Goal: Information Seeking & Learning: Find specific fact

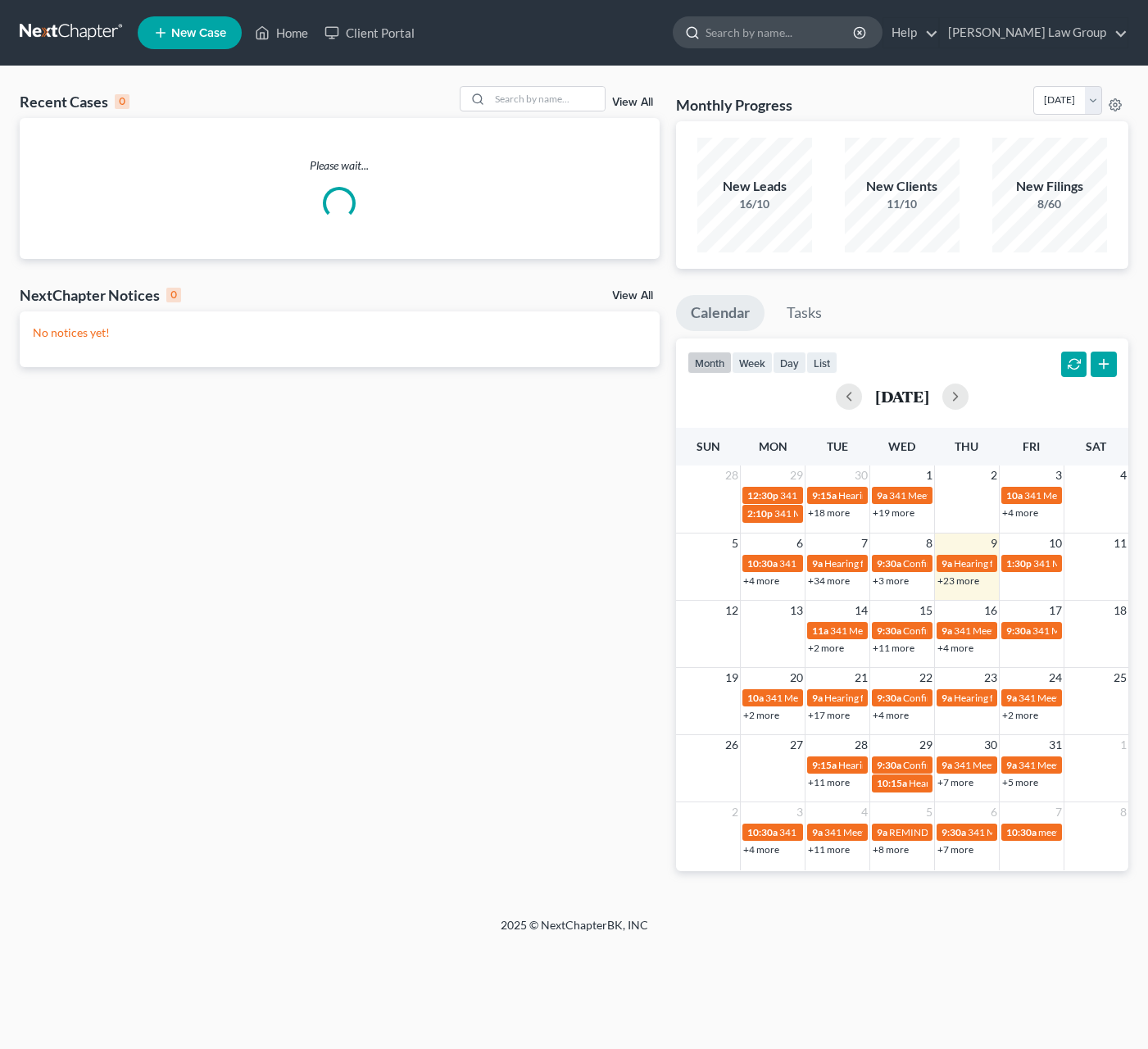
click at [816, 39] on input "search" at bounding box center [780, 32] width 150 height 31
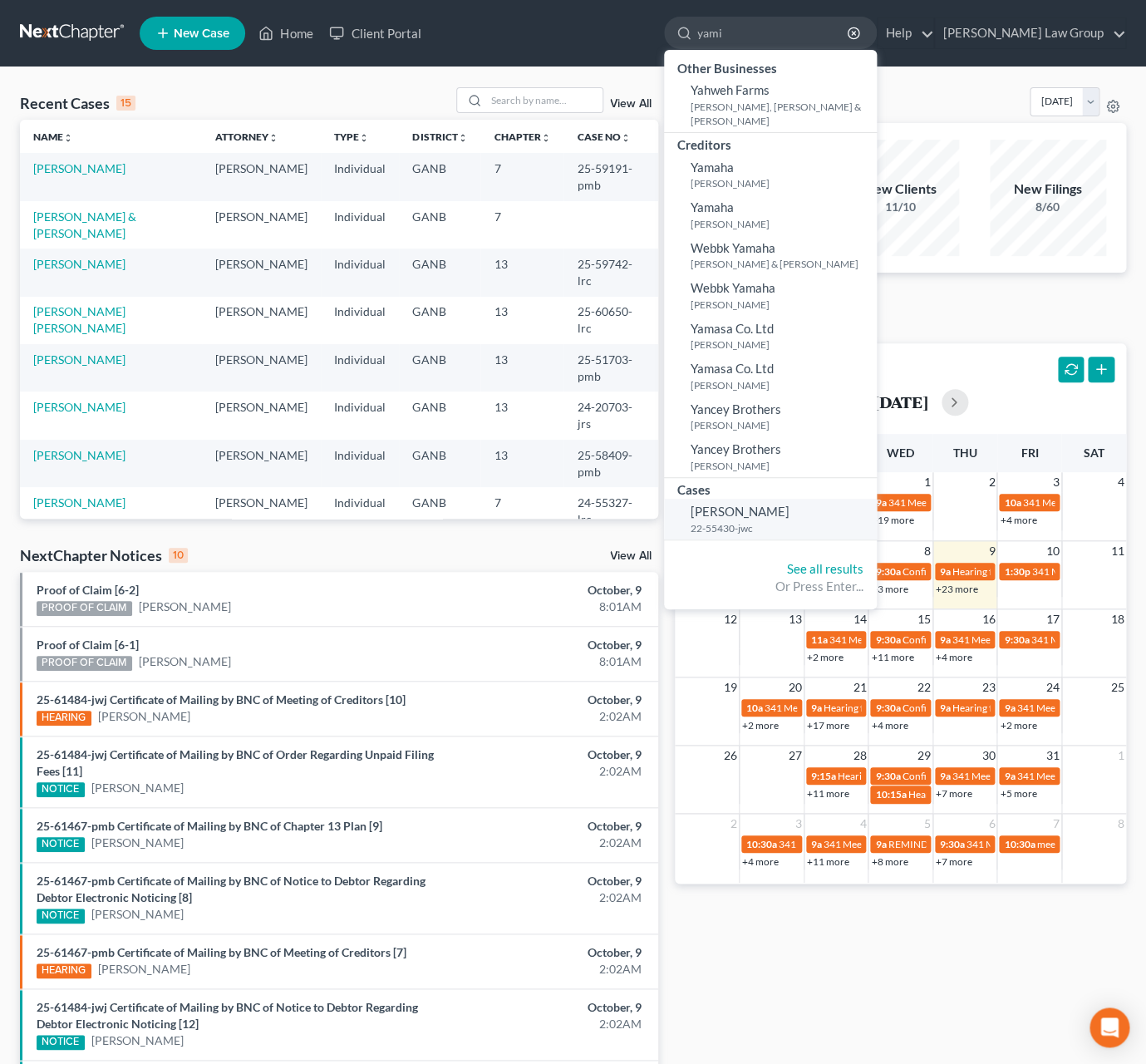
type input "yami"
click at [790, 516] on span "[PERSON_NAME]" at bounding box center [739, 511] width 99 height 15
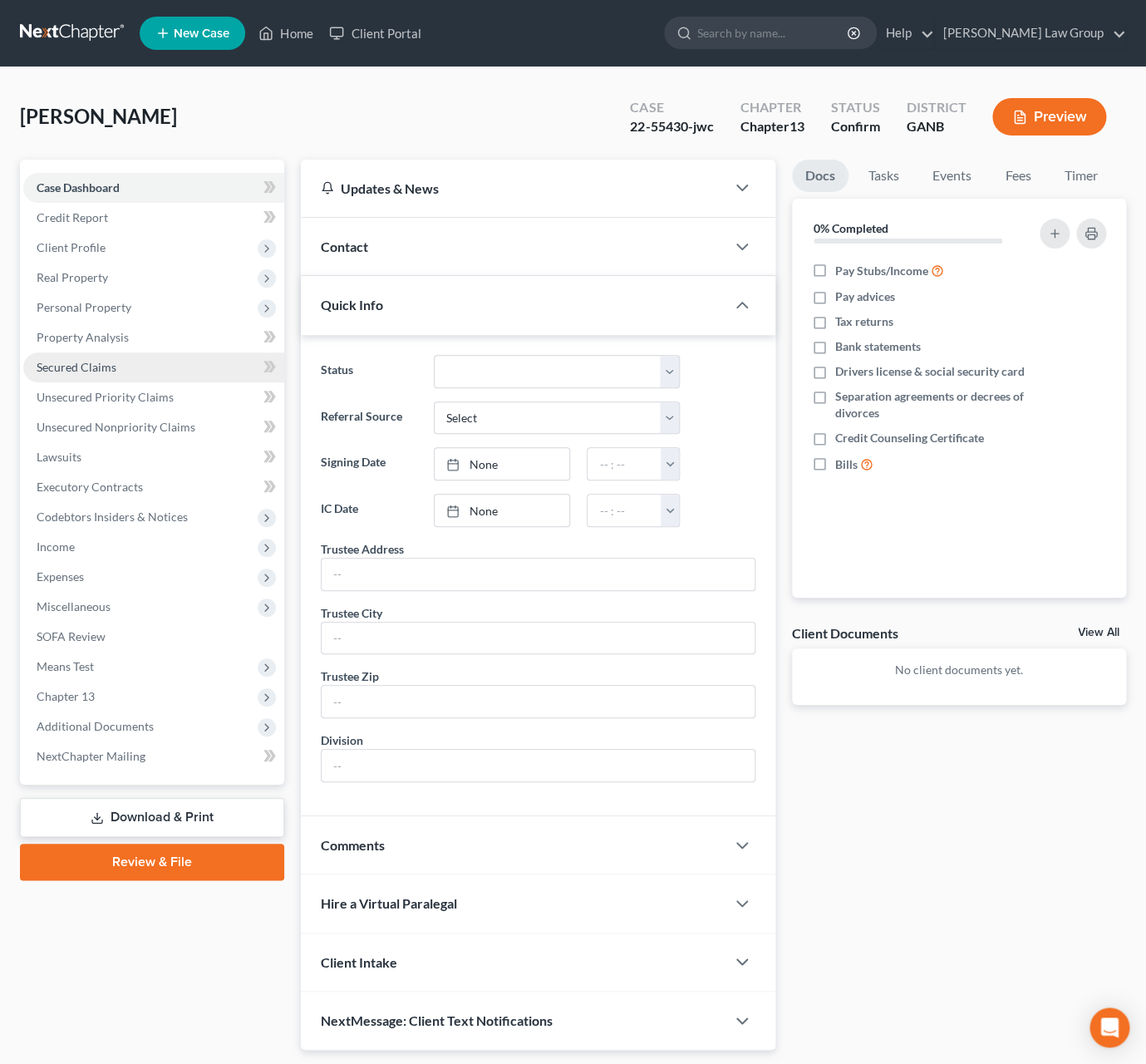
click at [102, 360] on span "Secured Claims" at bounding box center [77, 367] width 80 height 14
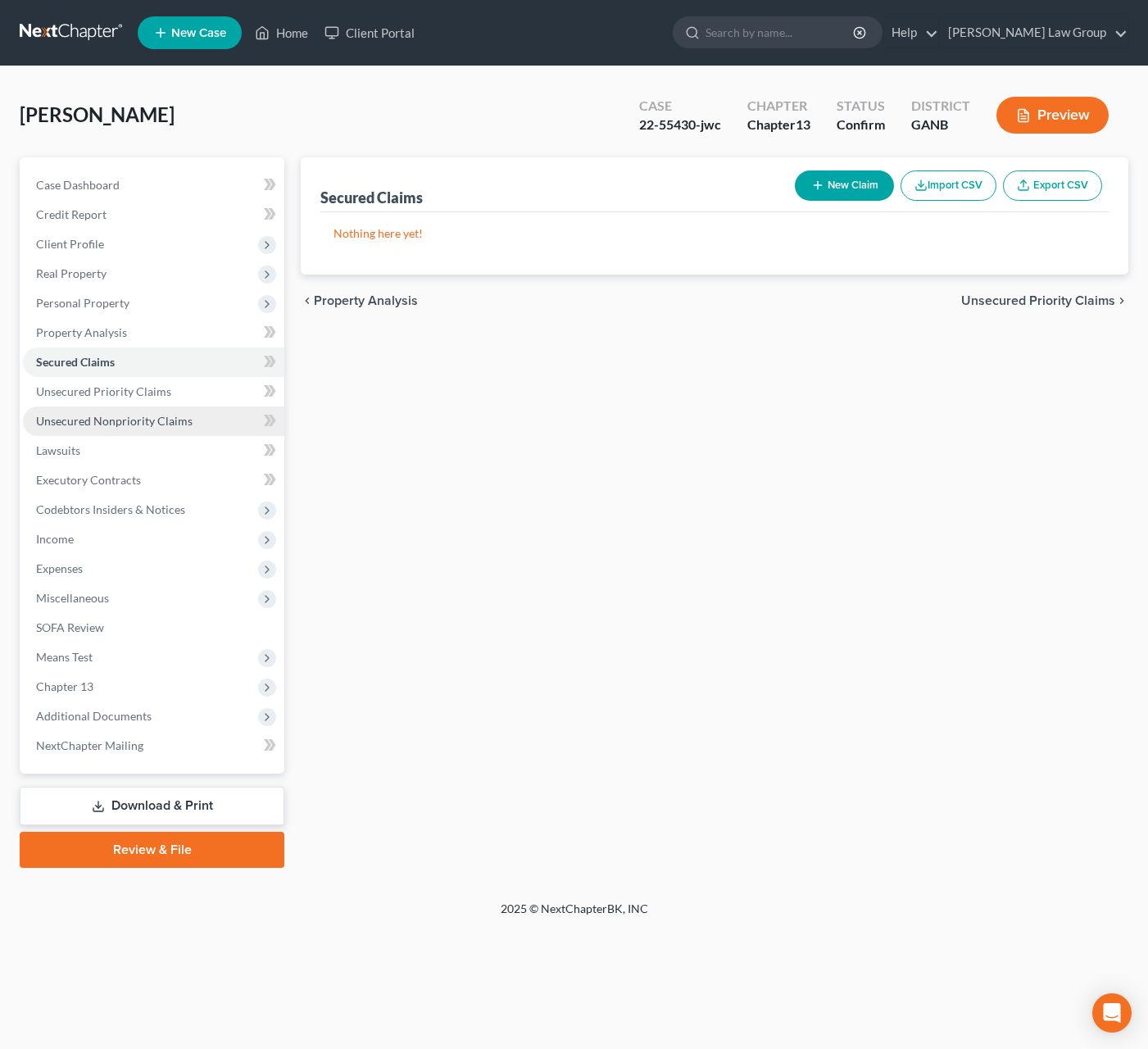
click at [100, 430] on link "Unsecured Nonpriority Claims" at bounding box center [153, 421] width 261 height 30
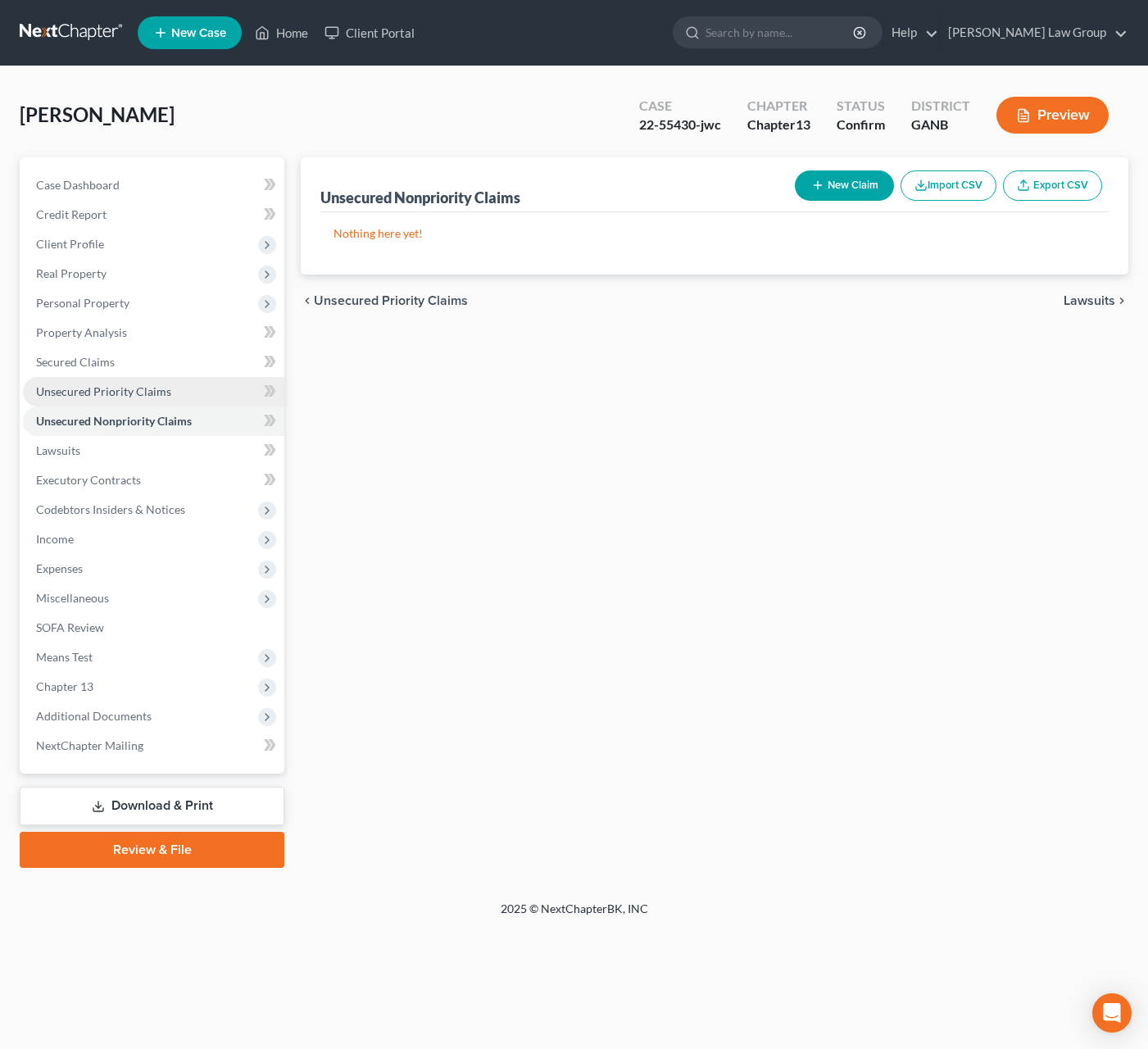
click at [103, 397] on span "Unsecured Priority Claims" at bounding box center [103, 391] width 135 height 14
drag, startPoint x: 697, startPoint y: 128, endPoint x: 617, endPoint y: 132, distance: 80.1
click at [617, 132] on div "[PERSON_NAME] Upgraded Case 22-55430-jwc Chapter Chapter 13 Status Confirm Dist…" at bounding box center [574, 121] width 1109 height 71
copy div "22-55430"
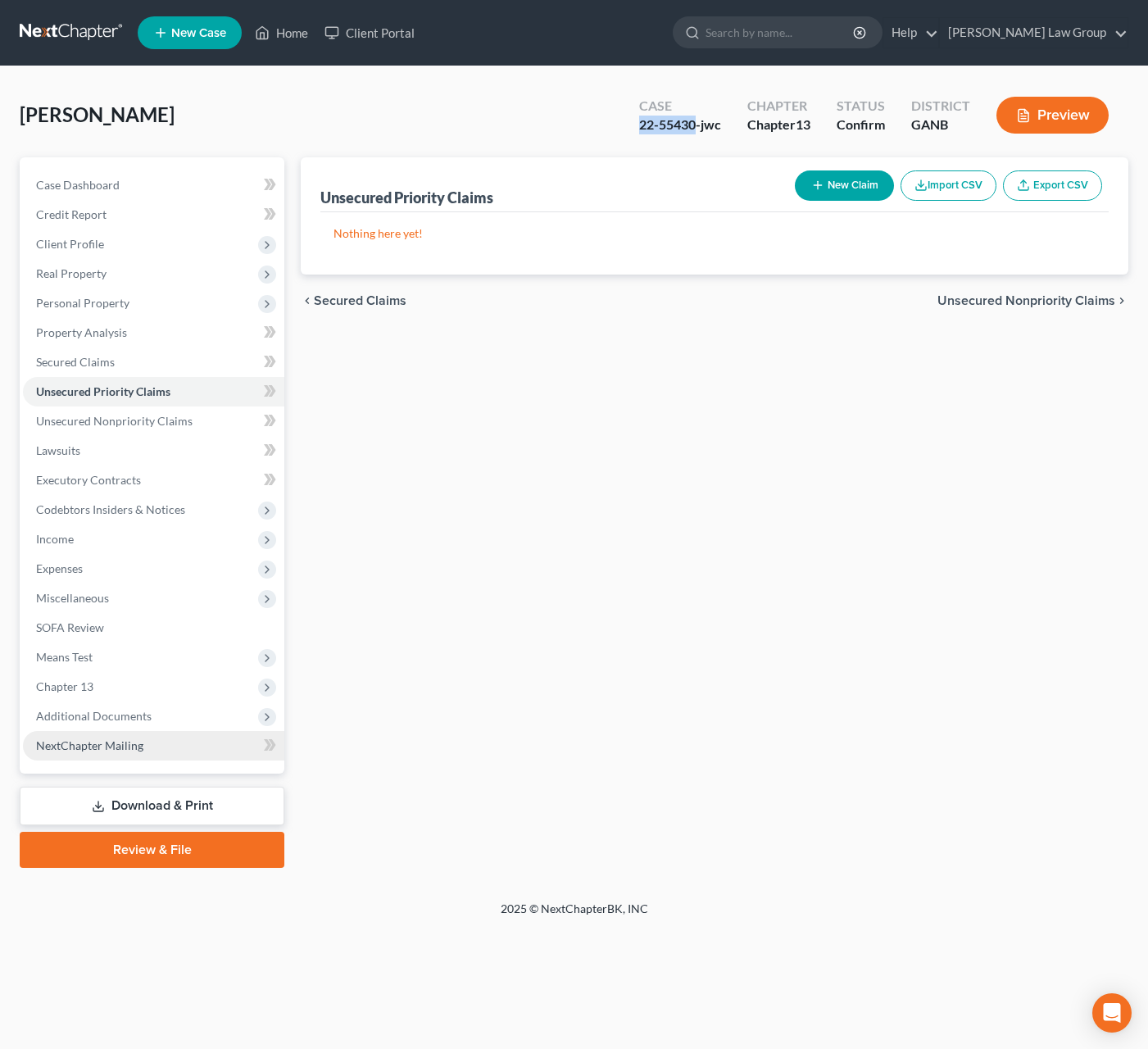
click at [118, 734] on link "NextChapter Mailing" at bounding box center [153, 746] width 261 height 30
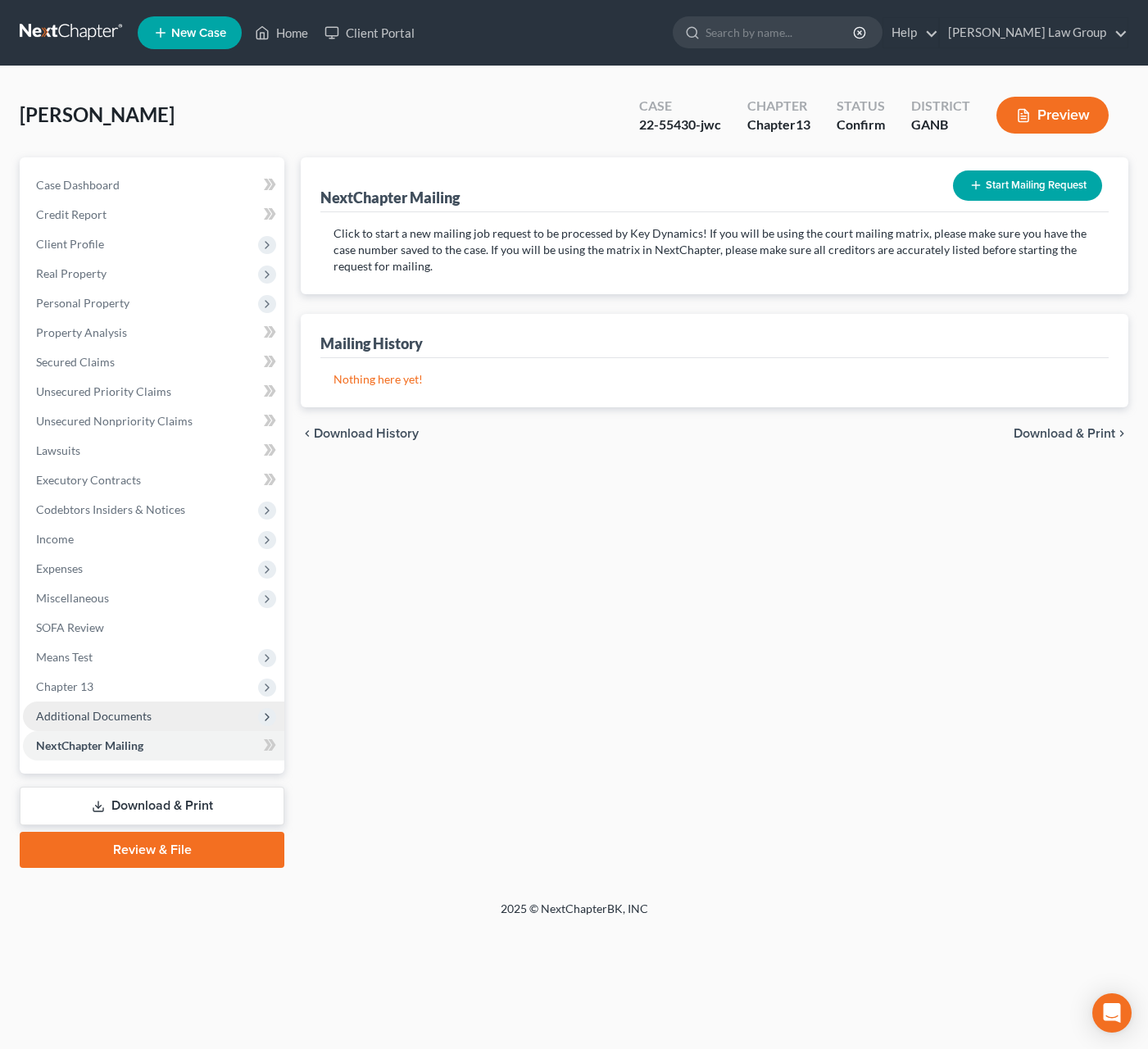
click at [125, 719] on span "Additional Documents" at bounding box center [94, 716] width 116 height 14
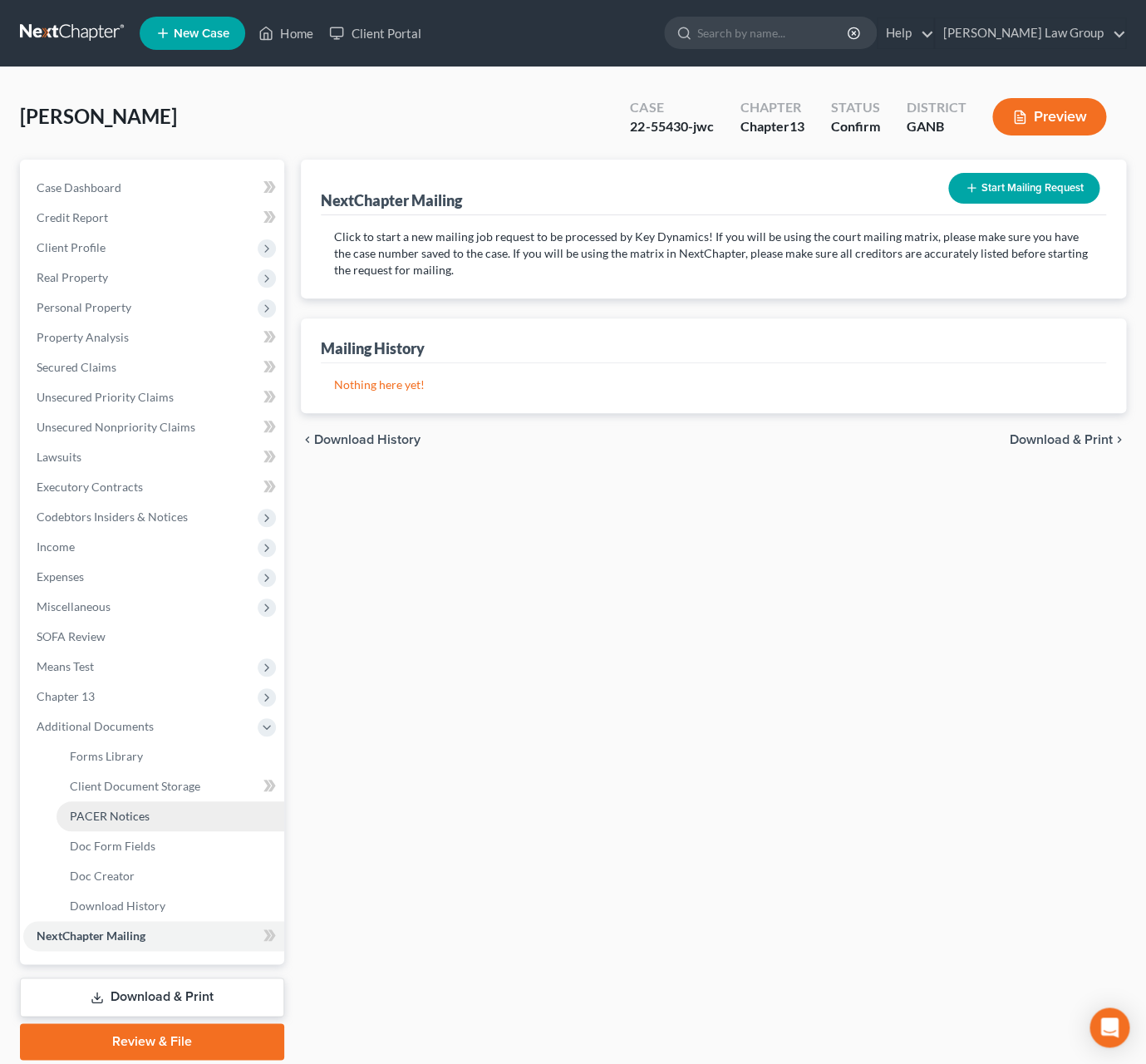
click at [149, 819] on link "PACER Notices" at bounding box center [171, 817] width 228 height 30
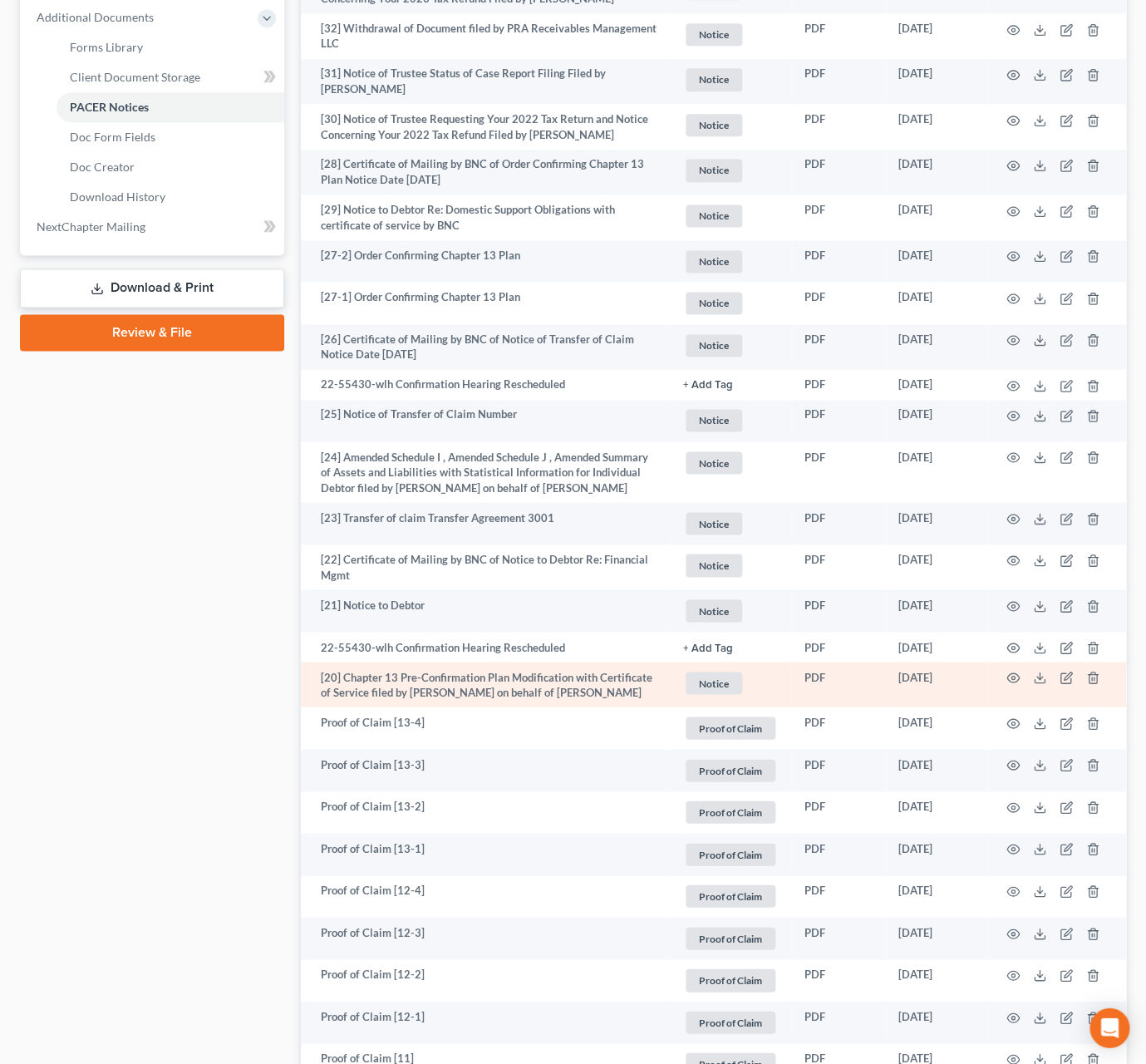
scroll to position [740, 0]
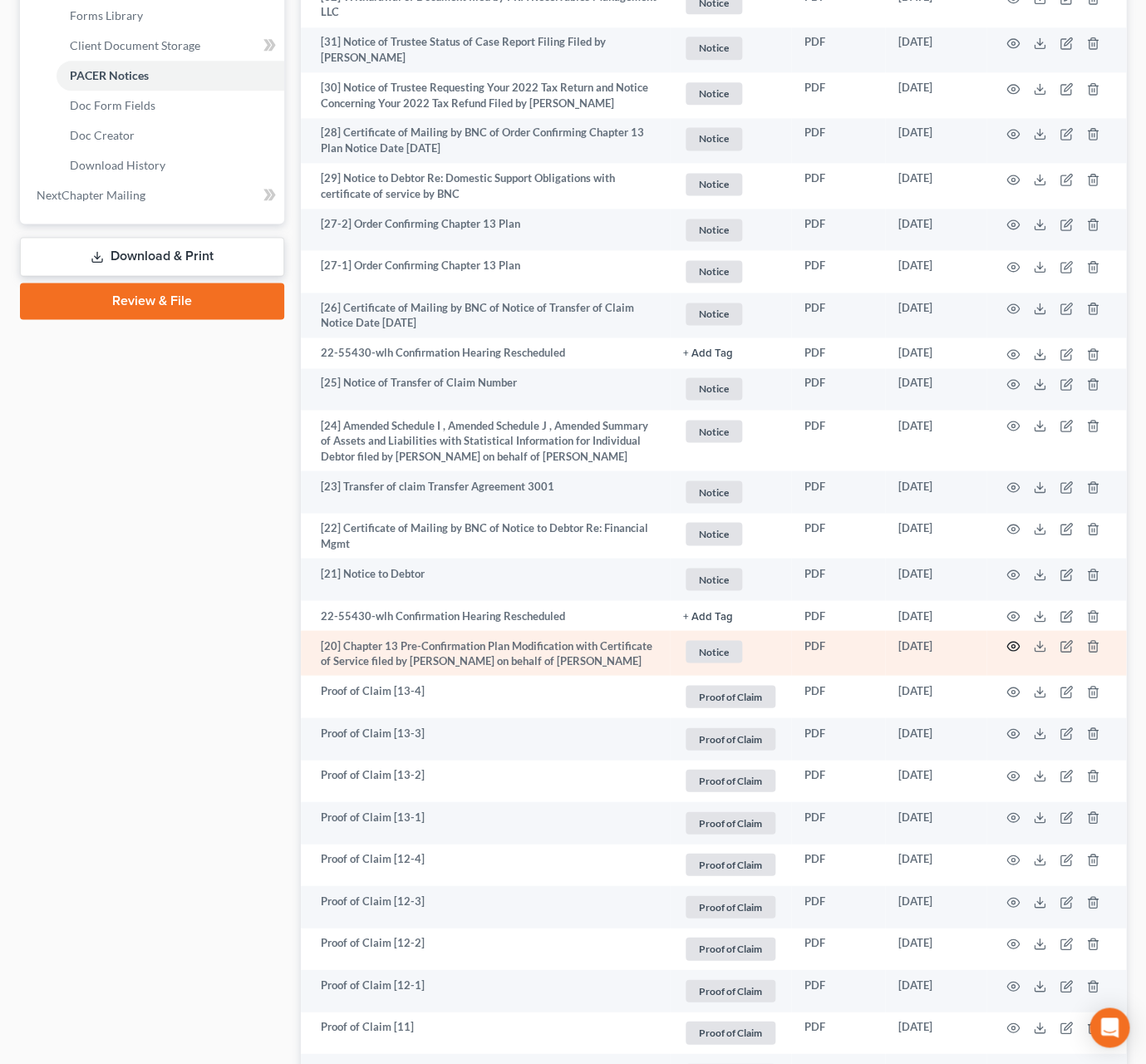
click at [1012, 652] on icon "button" at bounding box center [1013, 645] width 13 height 13
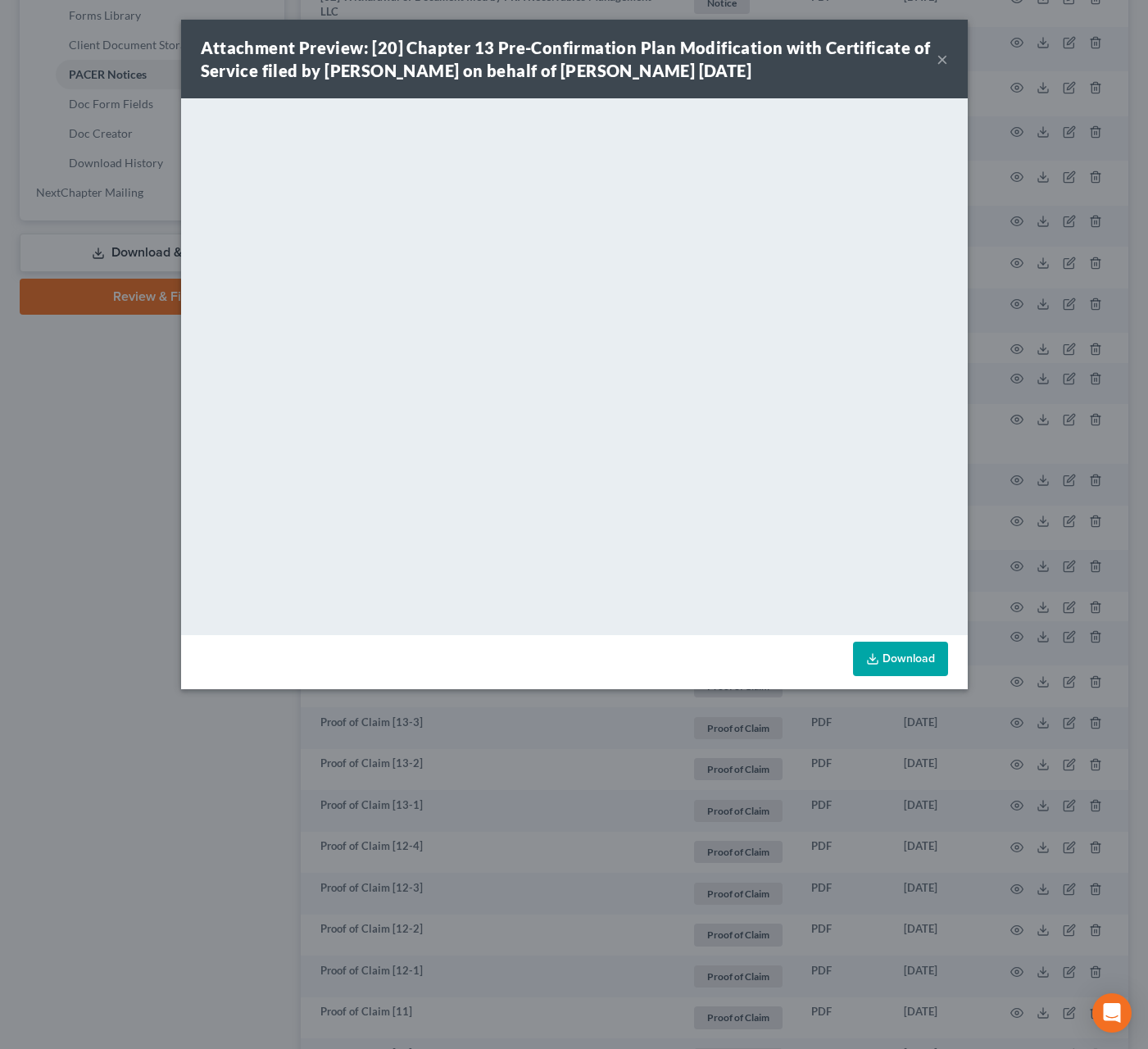
click at [945, 59] on button "×" at bounding box center [942, 59] width 11 height 19
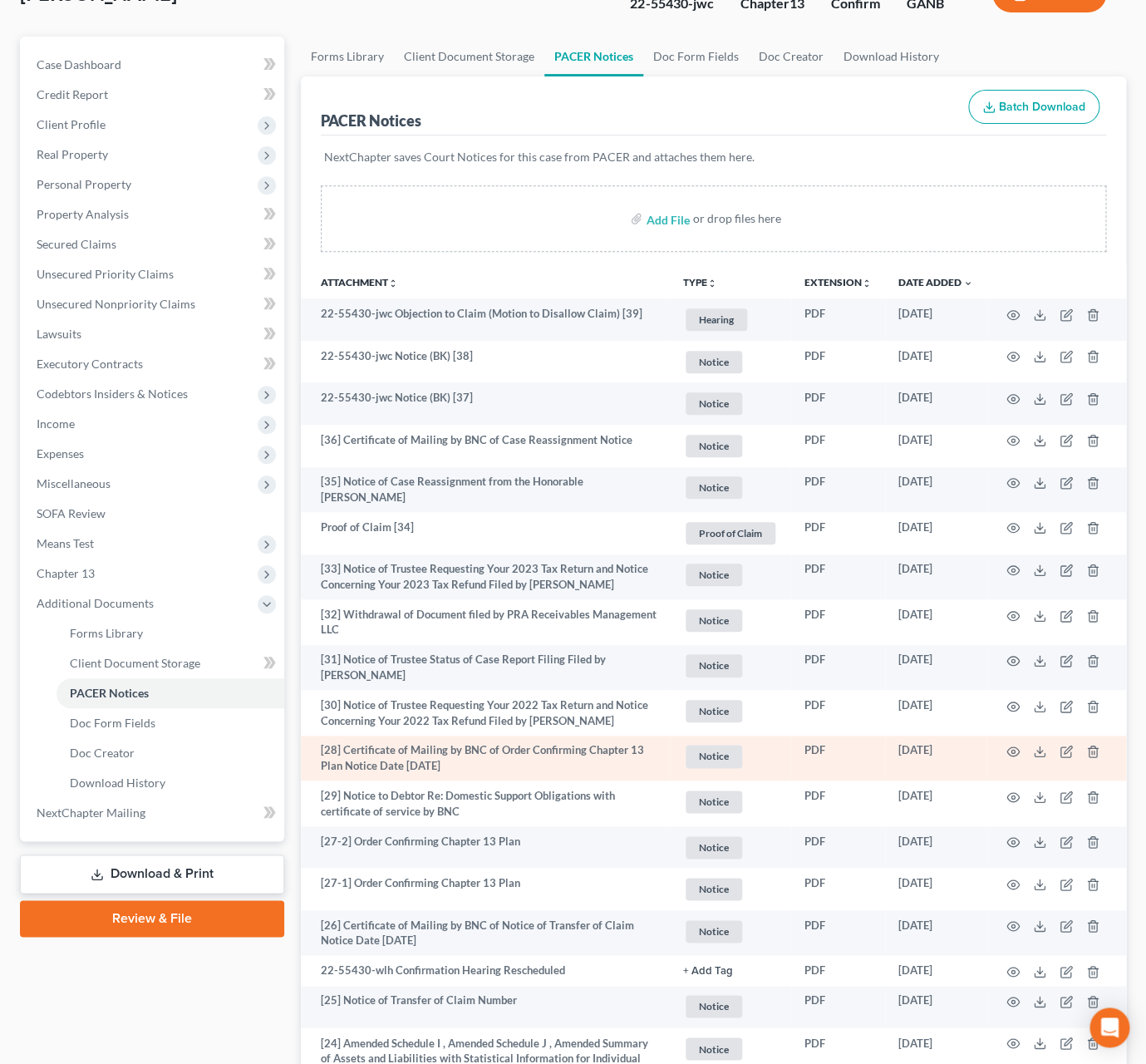
scroll to position [0, 0]
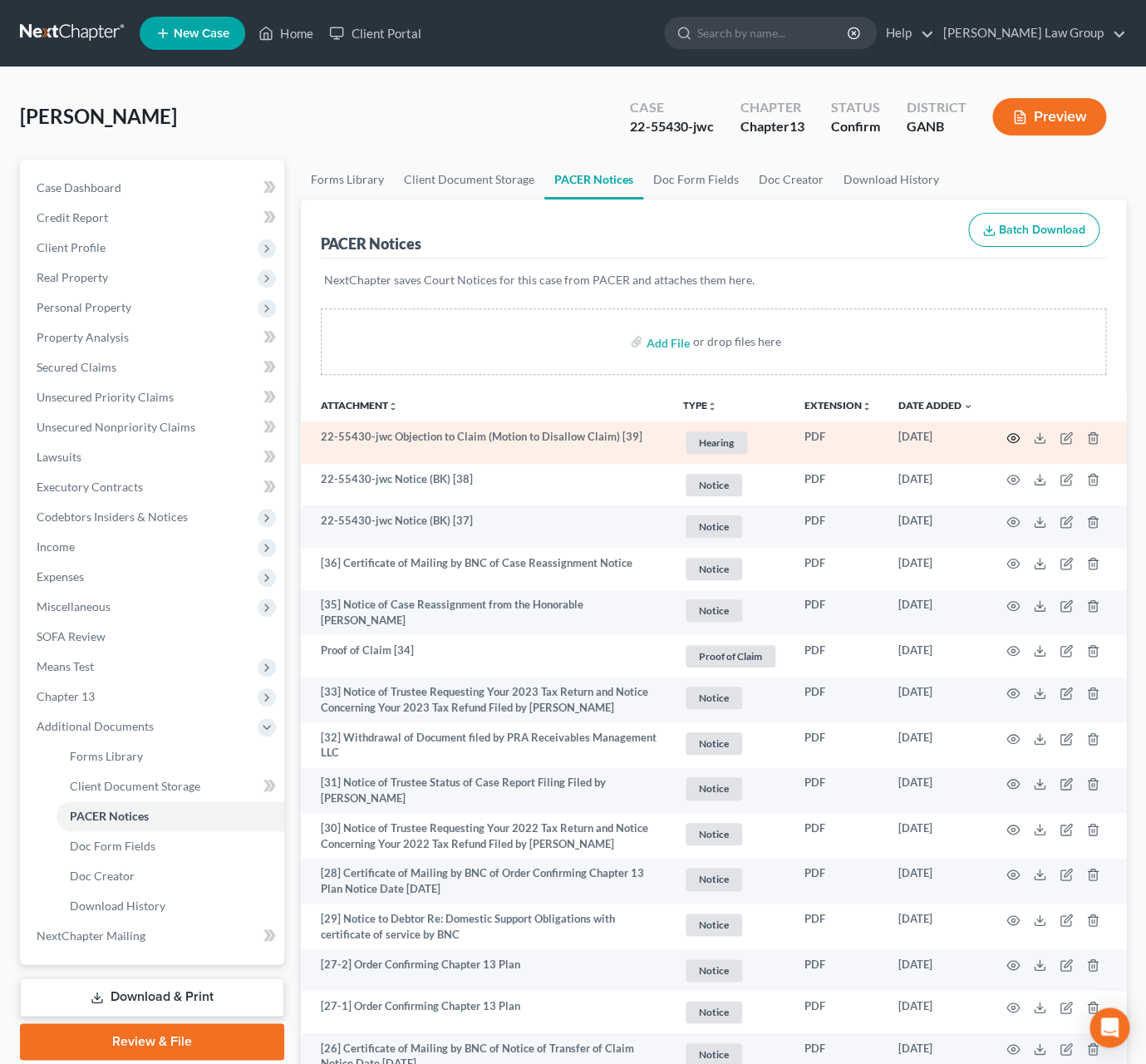
click at [1010, 437] on icon "button" at bounding box center [1013, 438] width 12 height 9
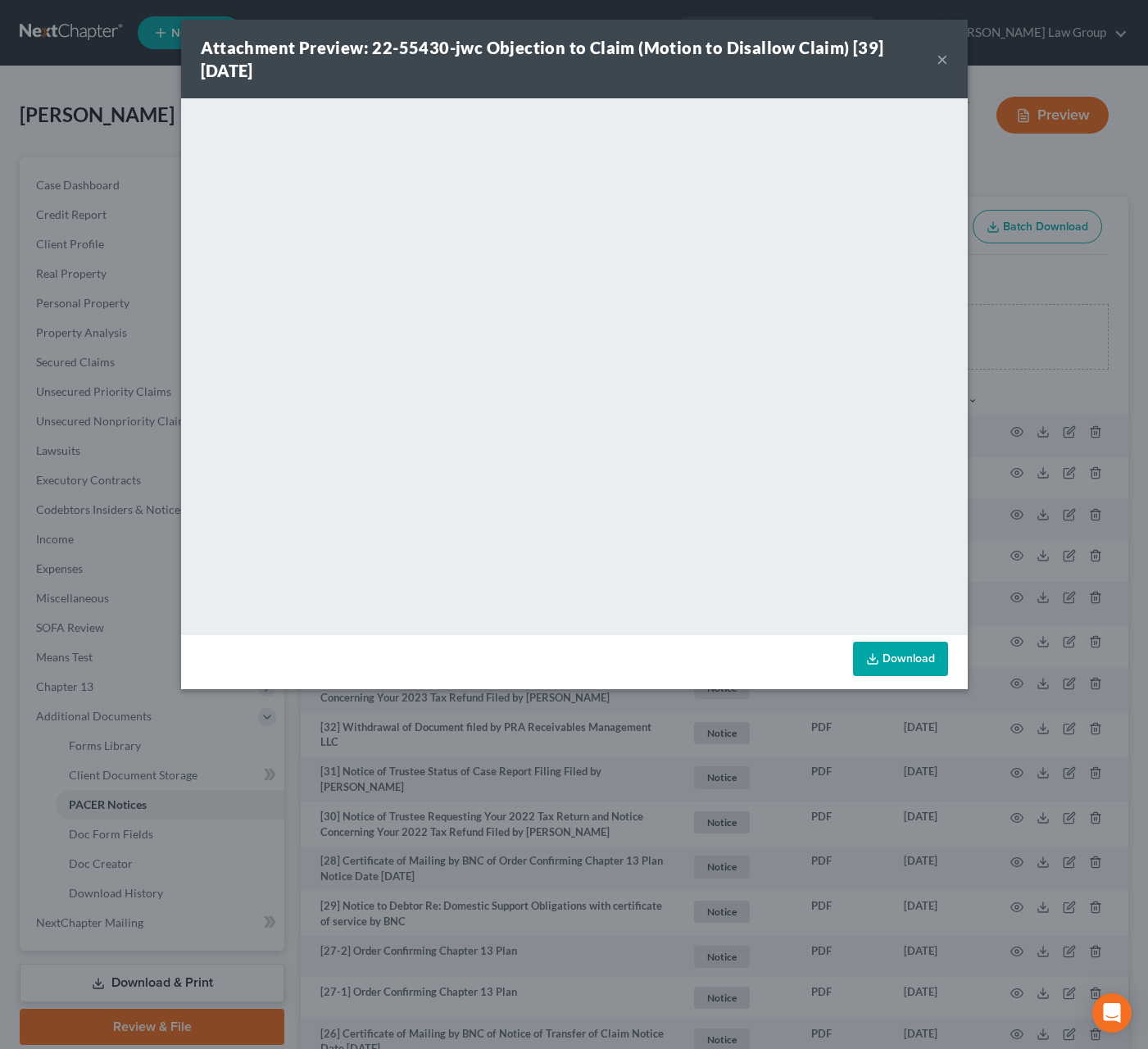
click at [944, 63] on button "×" at bounding box center [942, 59] width 11 height 19
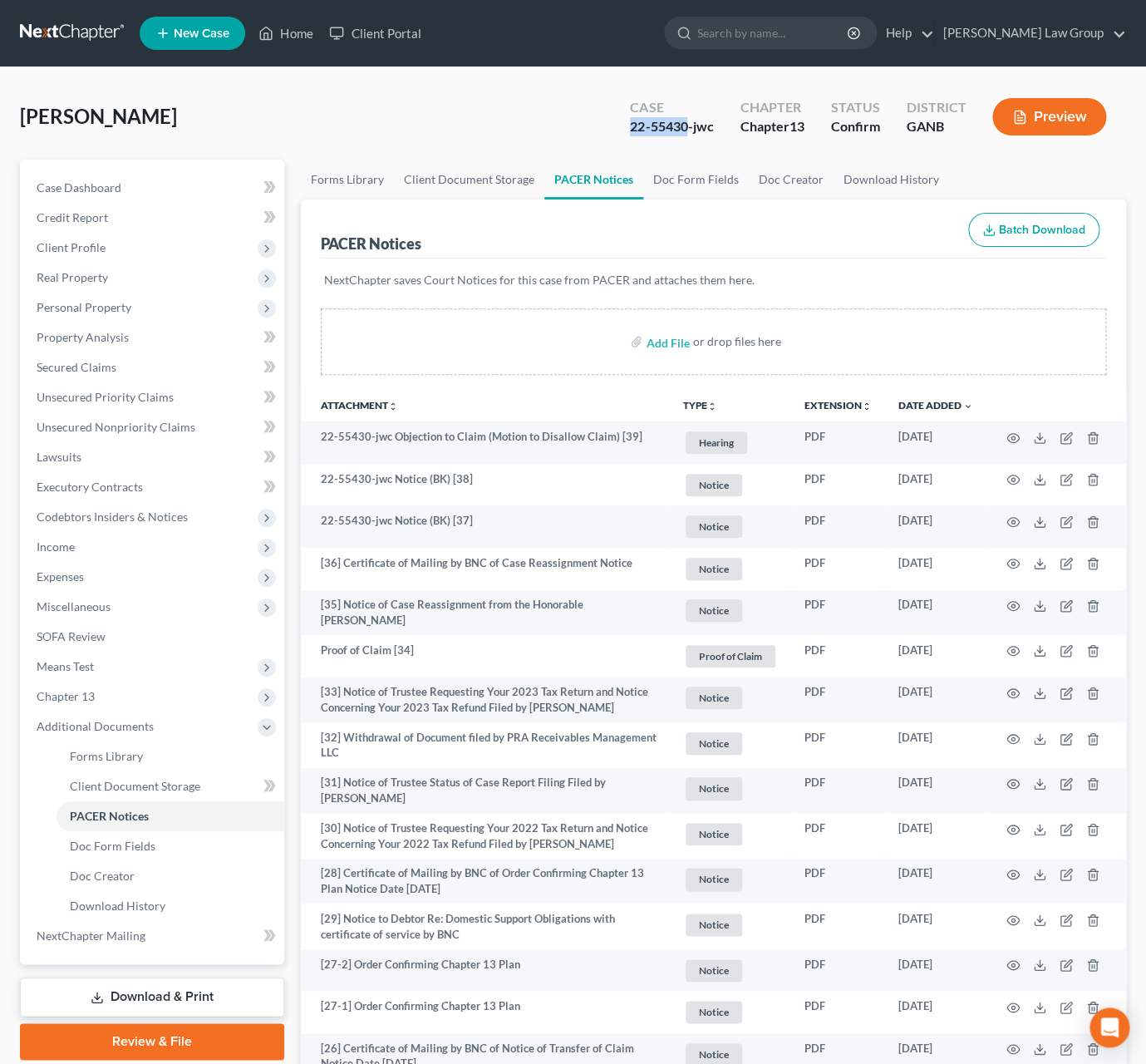
drag, startPoint x: 686, startPoint y: 129, endPoint x: 625, endPoint y: 132, distance: 61.1
click at [625, 132] on div "Case 22-55430-jwc" at bounding box center [671, 118] width 109 height 49
copy div "22-55430"
click at [703, 403] on button "TYPE unfold_more" at bounding box center [700, 406] width 34 height 11
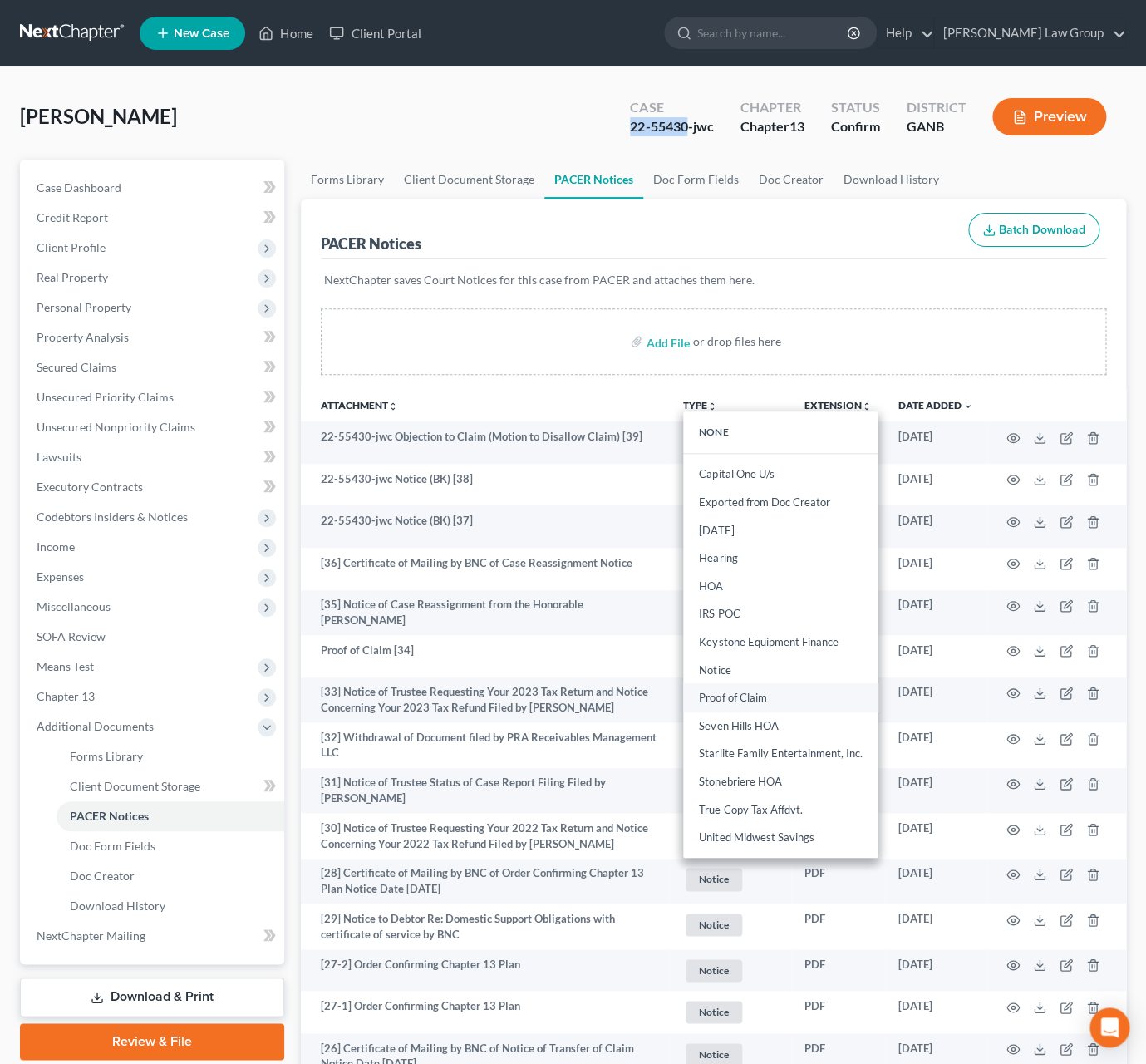
click at [755, 705] on link "Proof of Claim" at bounding box center [780, 698] width 195 height 28
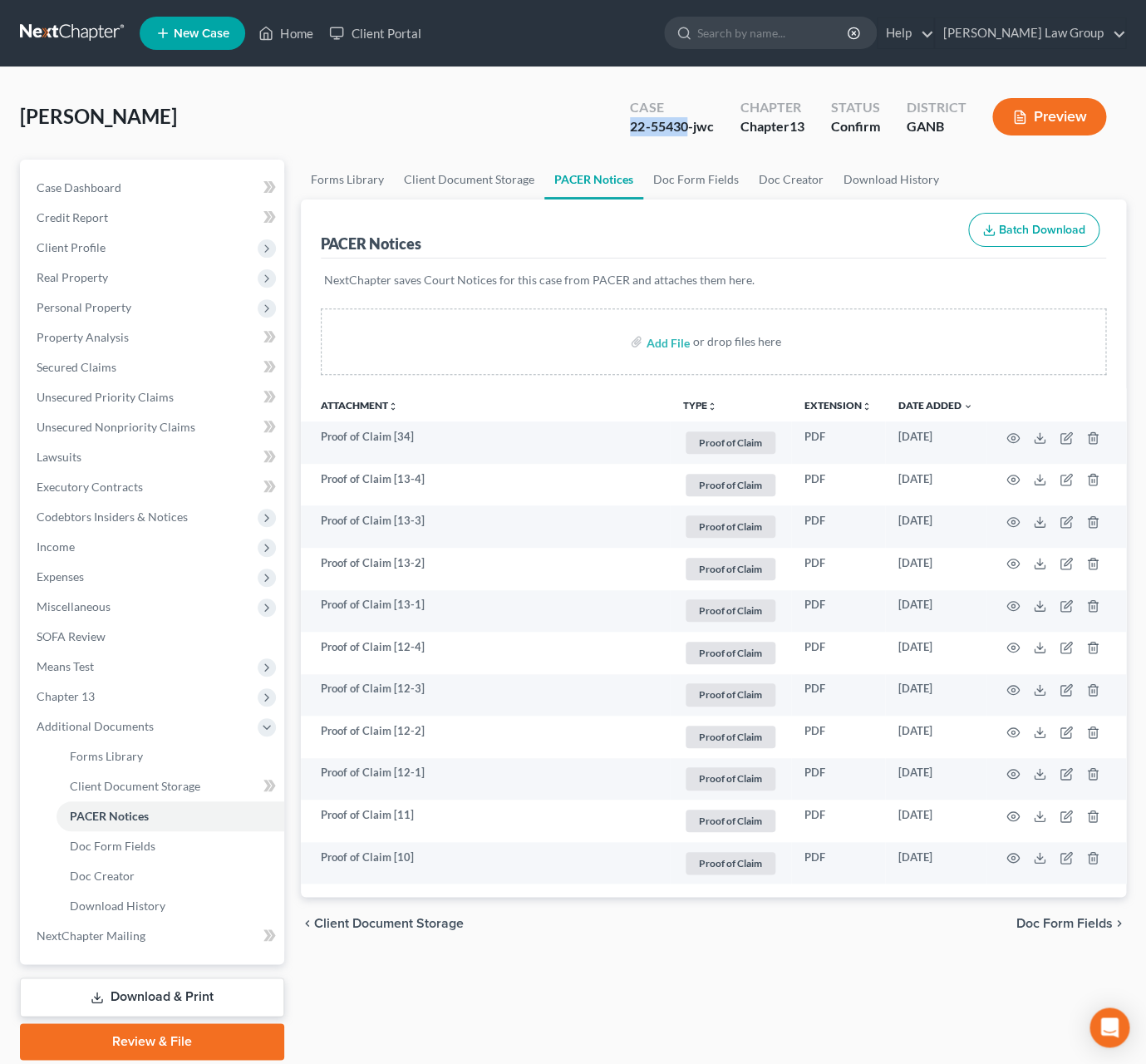
copy div "22-55430"
click at [700, 406] on button "TYPE unfold_more" at bounding box center [700, 406] width 34 height 11
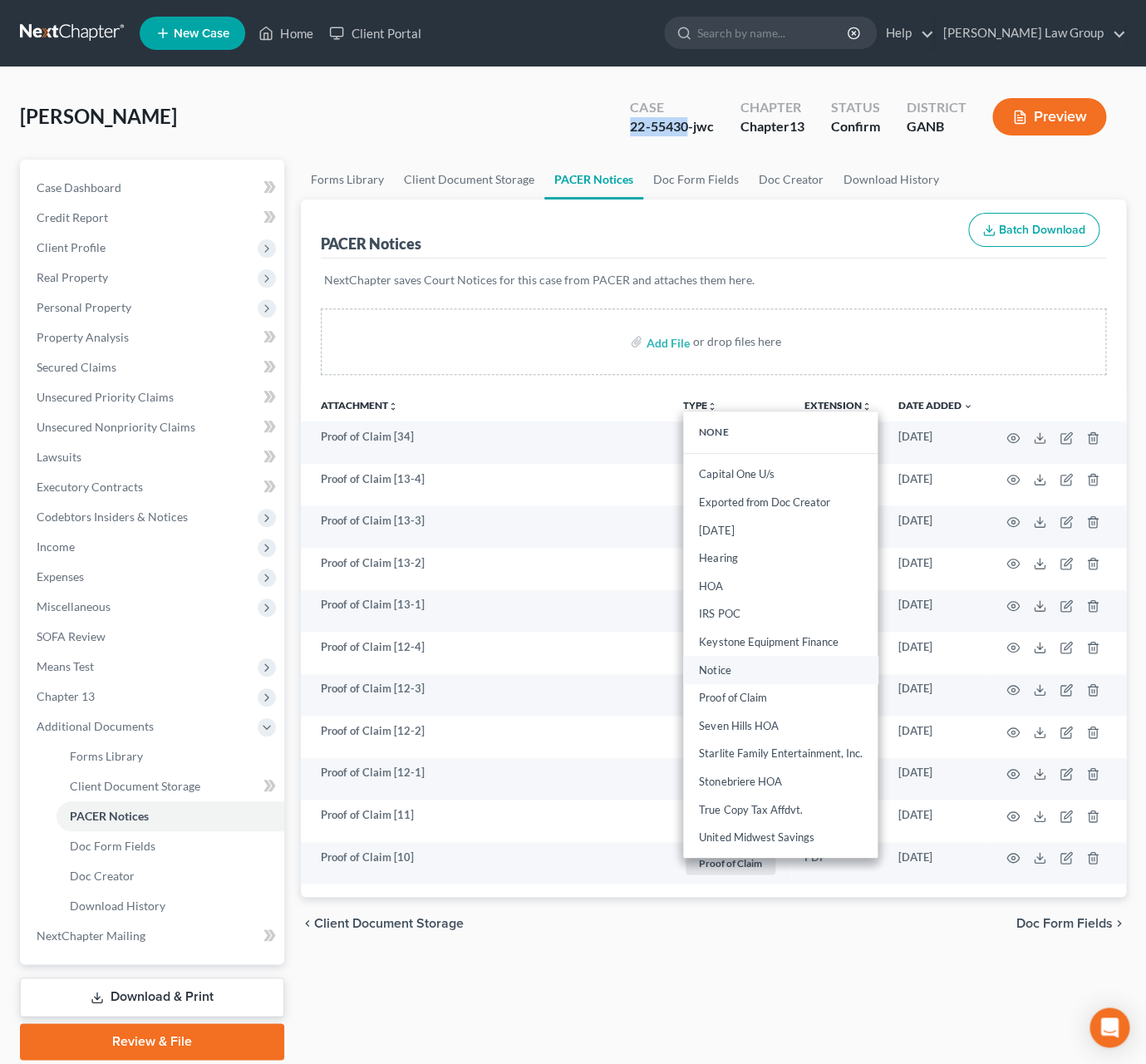
click at [742, 661] on link "Notice" at bounding box center [780, 670] width 195 height 28
